Goal: Task Accomplishment & Management: Manage account settings

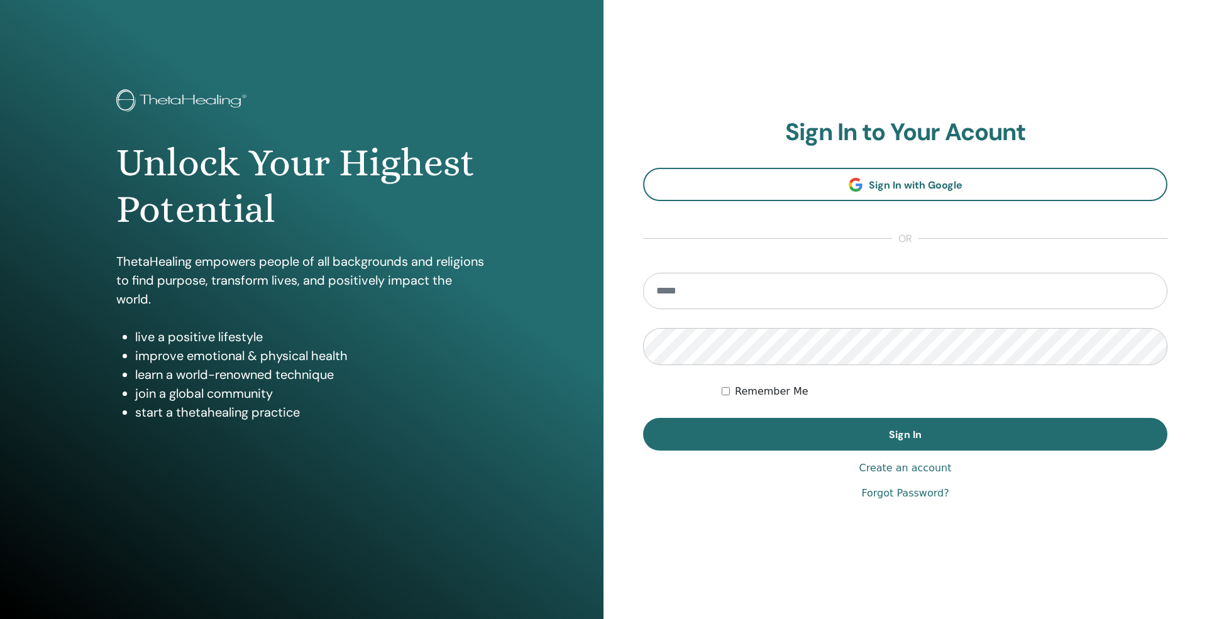
type input "**********"
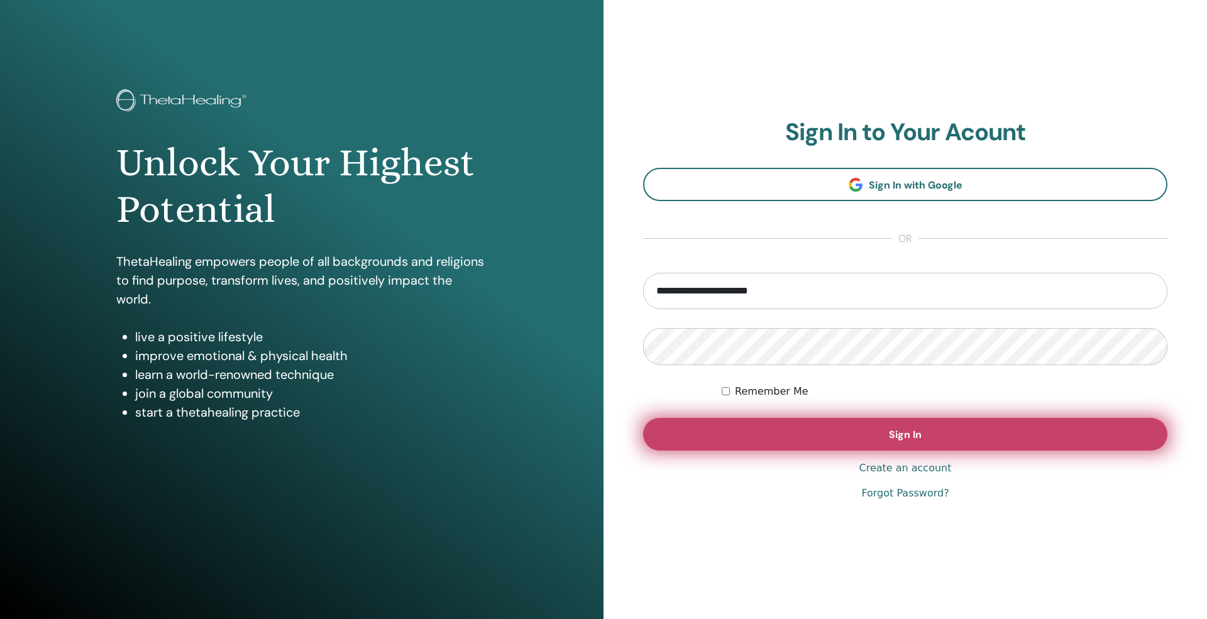
click at [919, 435] on span "Sign In" at bounding box center [905, 434] width 33 height 13
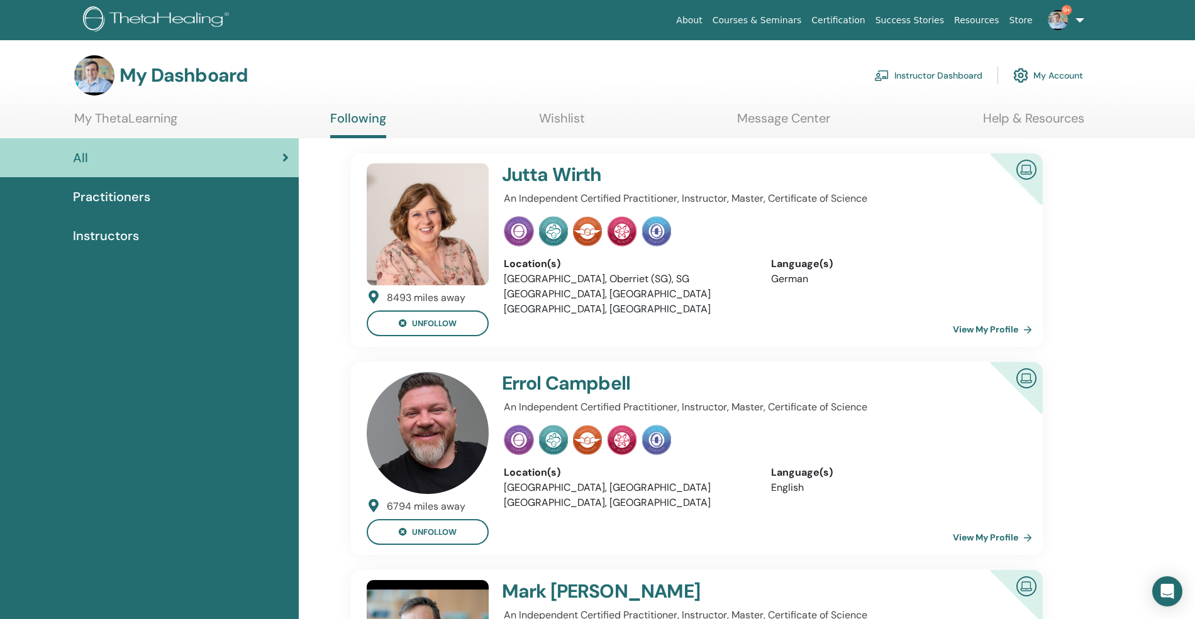
click at [947, 72] on link "Instructor Dashboard" at bounding box center [928, 76] width 108 height 28
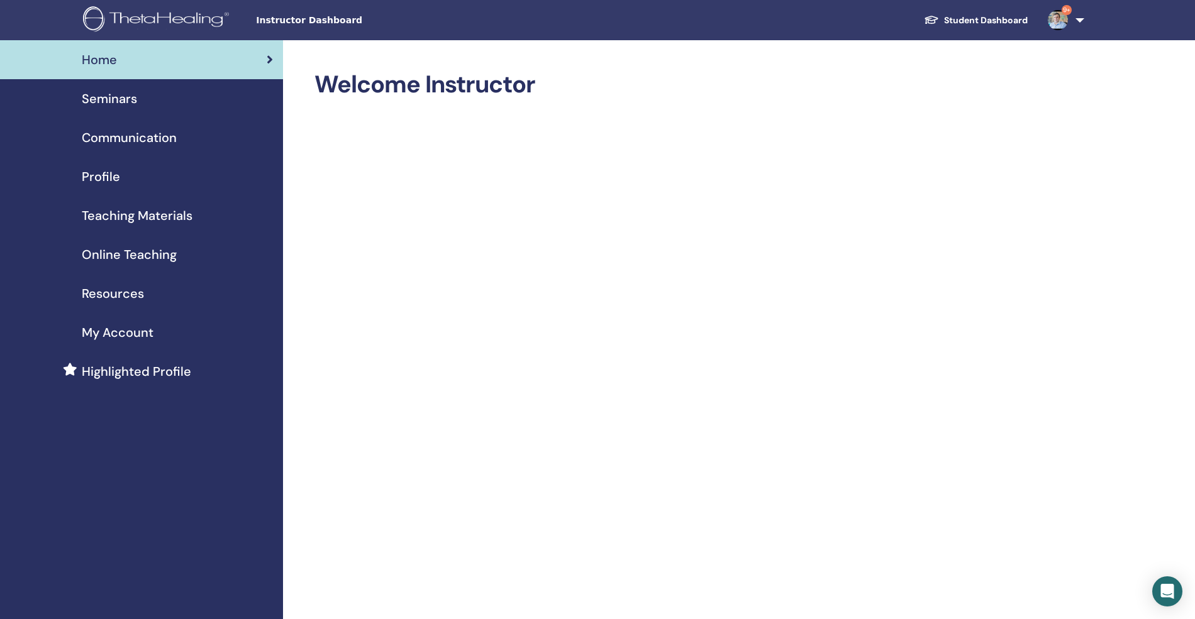
click at [112, 96] on span "Seminars" at bounding box center [109, 98] width 55 height 19
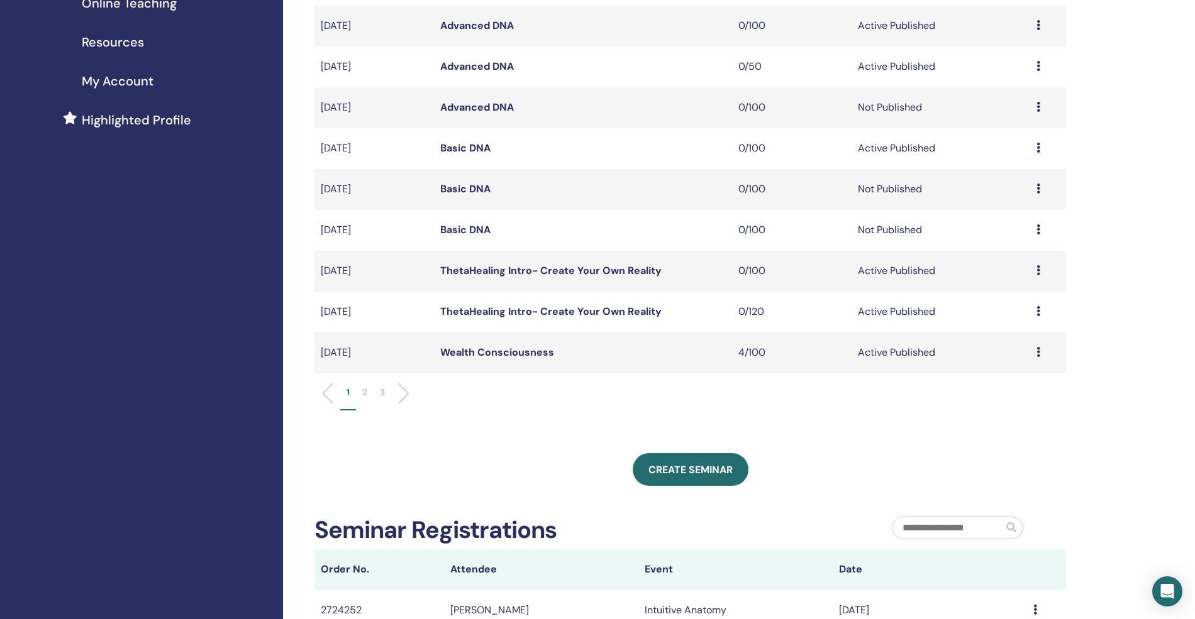
scroll to position [167, 0]
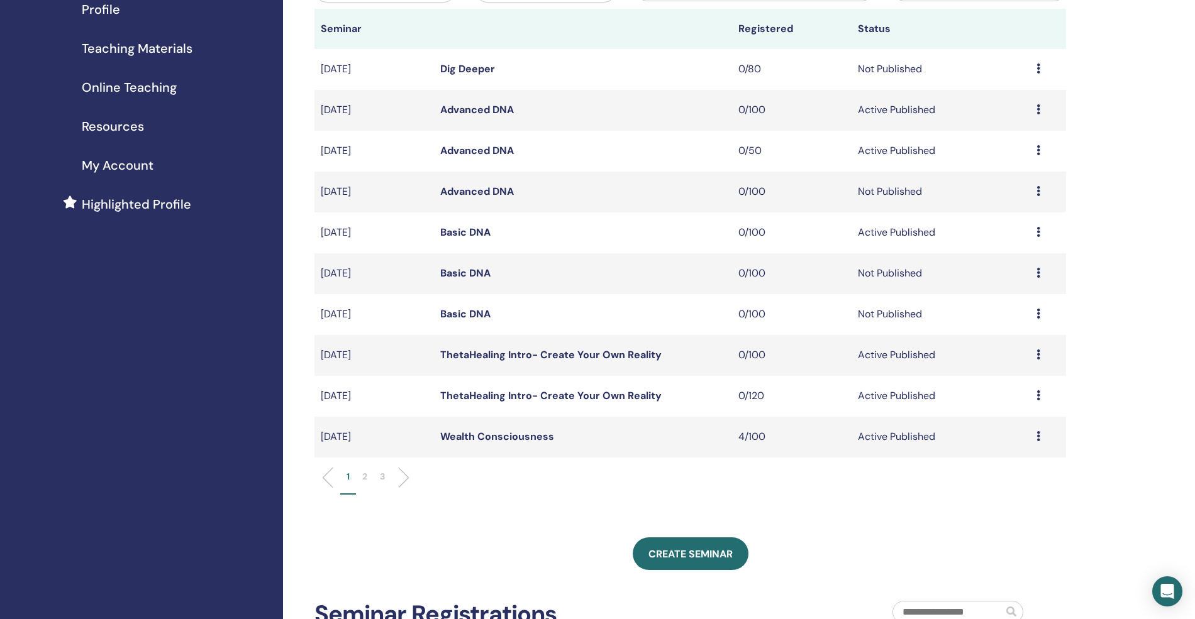
click at [406, 479] on li at bounding box center [398, 477] width 21 height 21
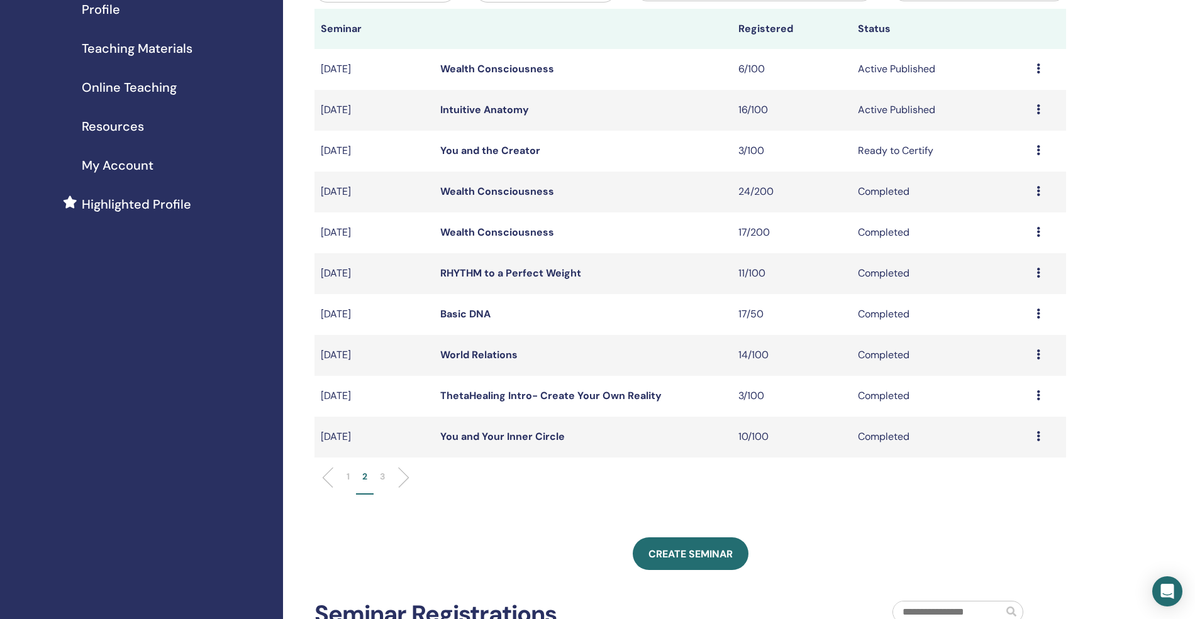
click at [494, 106] on link "Intuitive Anatomy" at bounding box center [484, 109] width 89 height 13
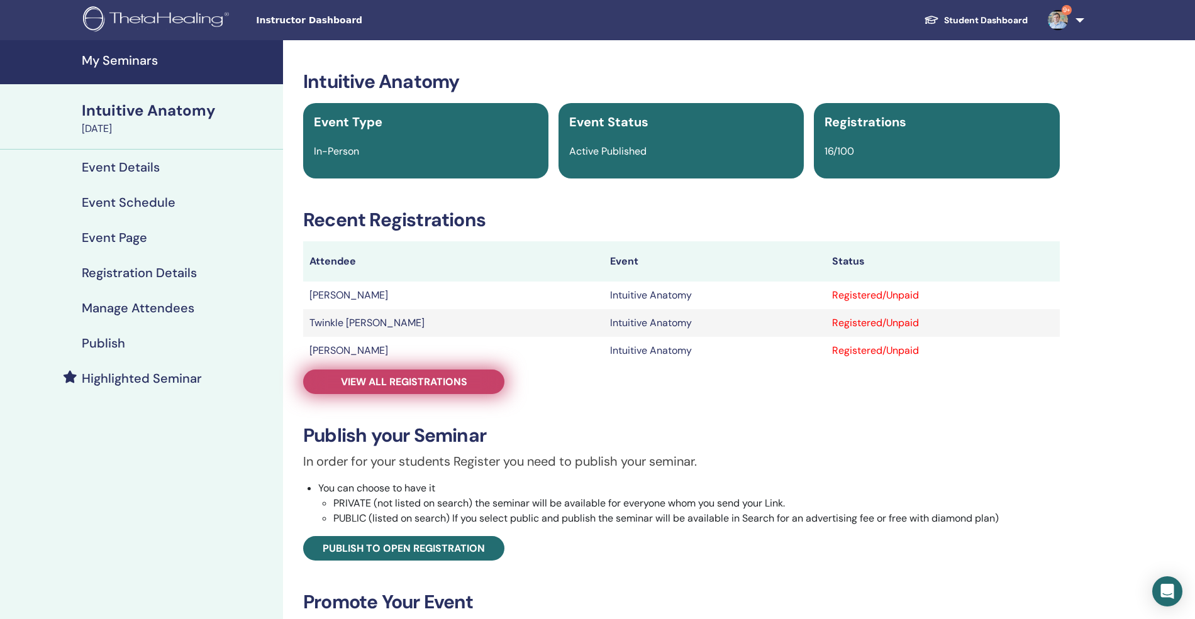
click at [456, 384] on span "View all registrations" at bounding box center [404, 381] width 126 height 13
